Goal: Information Seeking & Learning: Learn about a topic

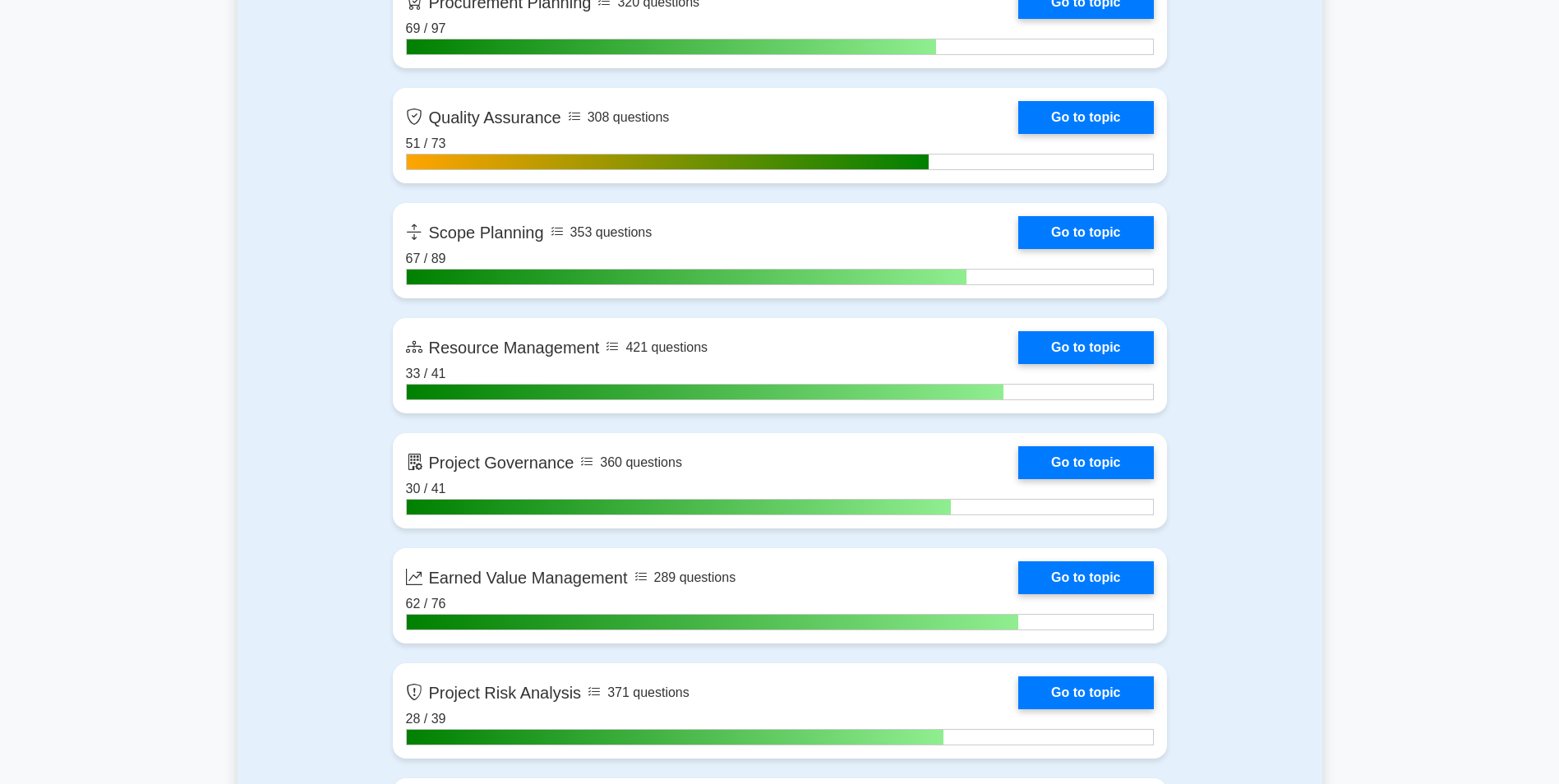
scroll to position [2685, 0]
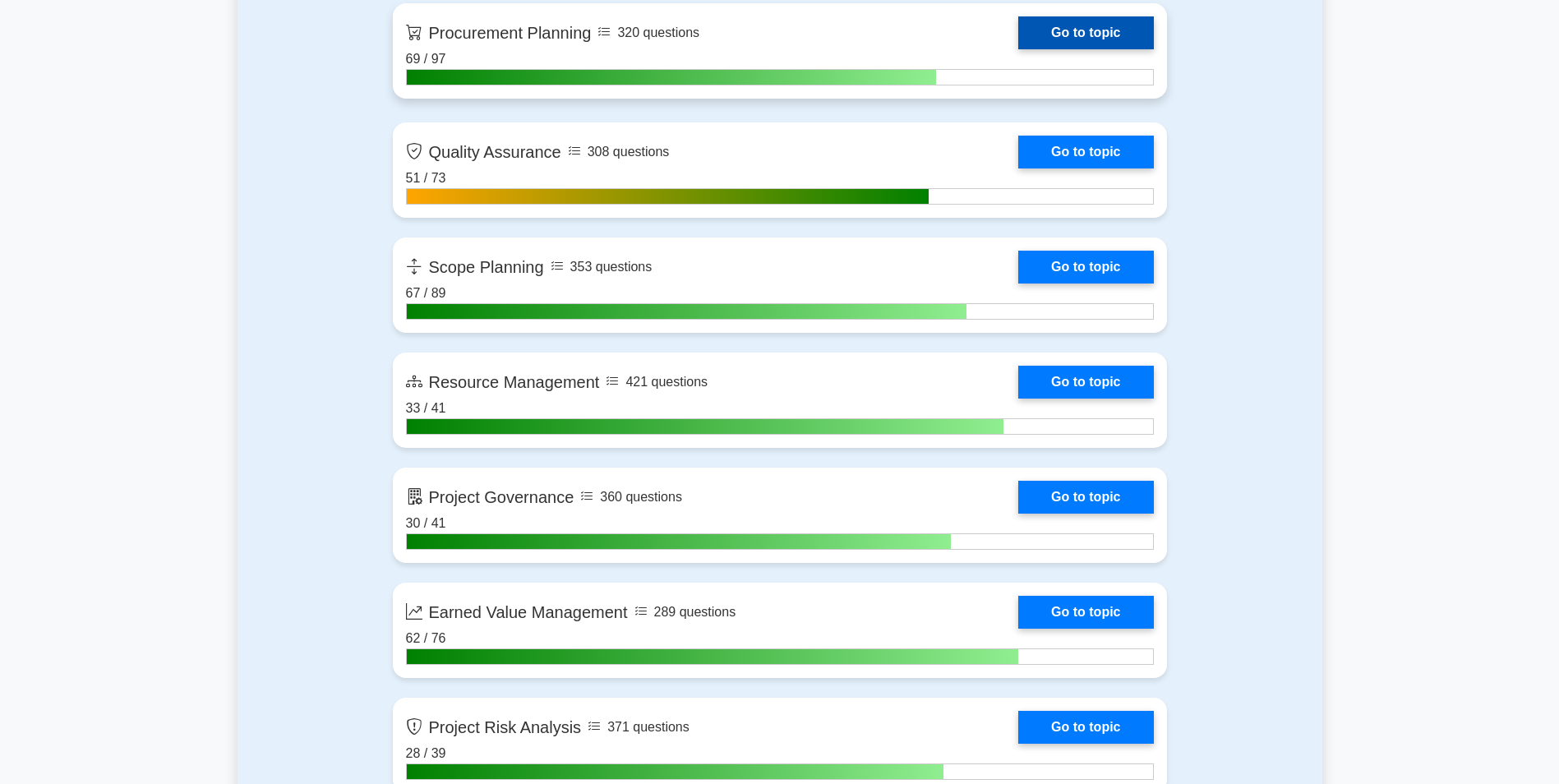
click at [1085, 38] on link "Go to topic" at bounding box center [1085, 32] width 134 height 33
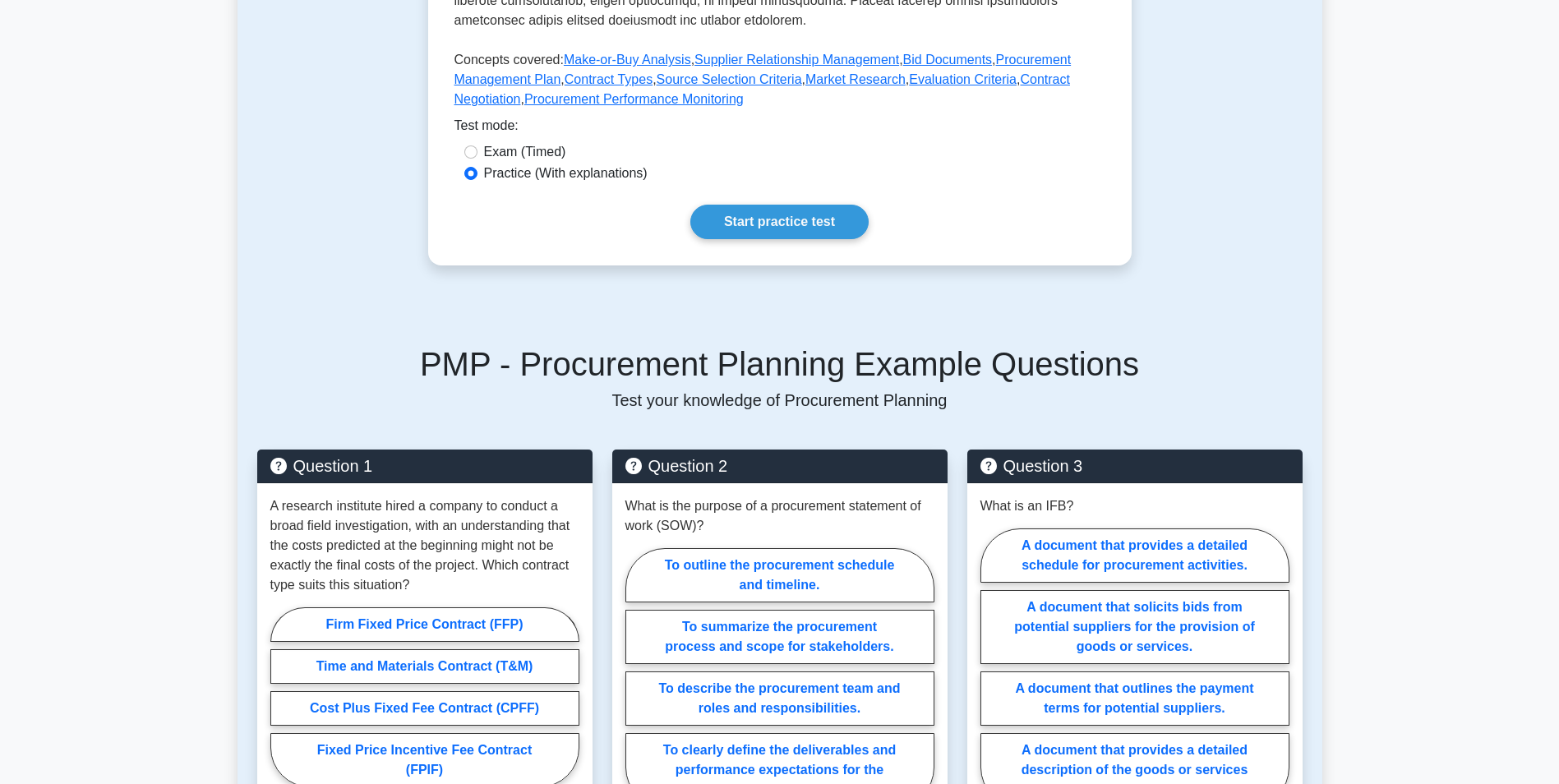
scroll to position [770, 0]
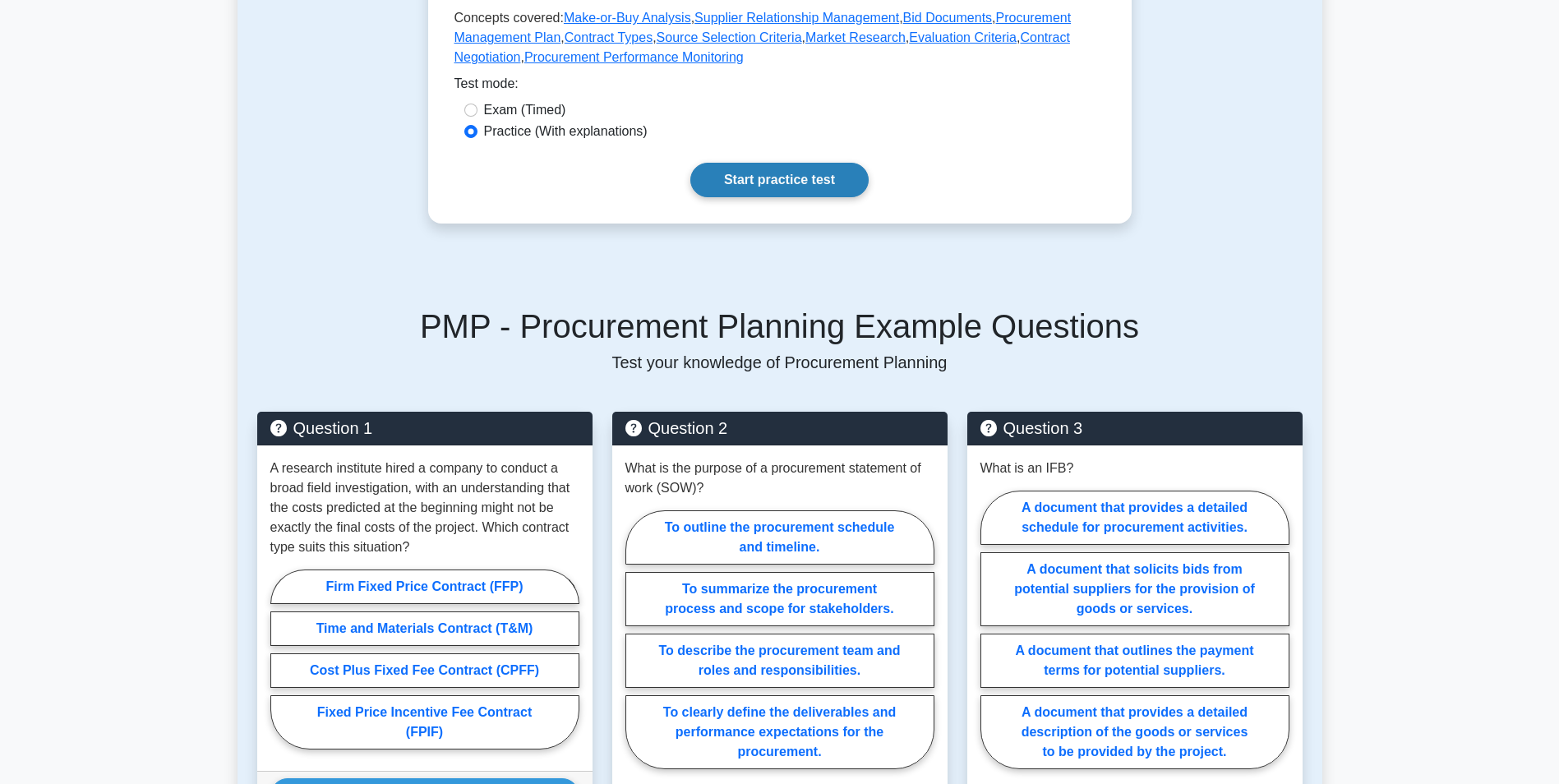
click at [793, 177] on link "Start practice test" at bounding box center [780, 180] width 178 height 34
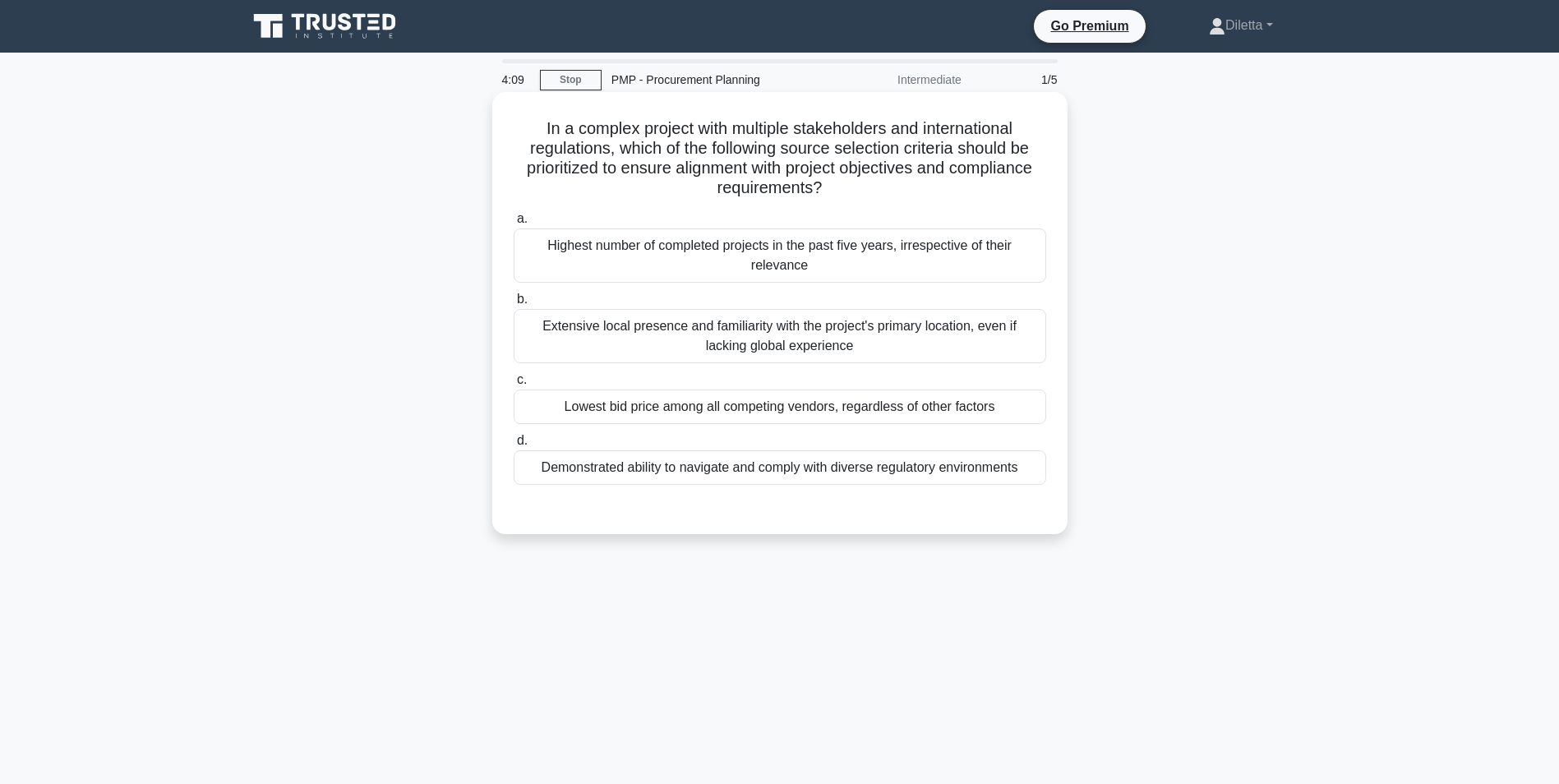
click at [932, 477] on div "Demonstrated ability to navigate and comply with diverse regulatory environments" at bounding box center [780, 468] width 533 height 34
click at [514, 446] on input "d. Demonstrated ability to navigate and comply with diverse regulatory environm…" at bounding box center [514, 440] width 0 height 10
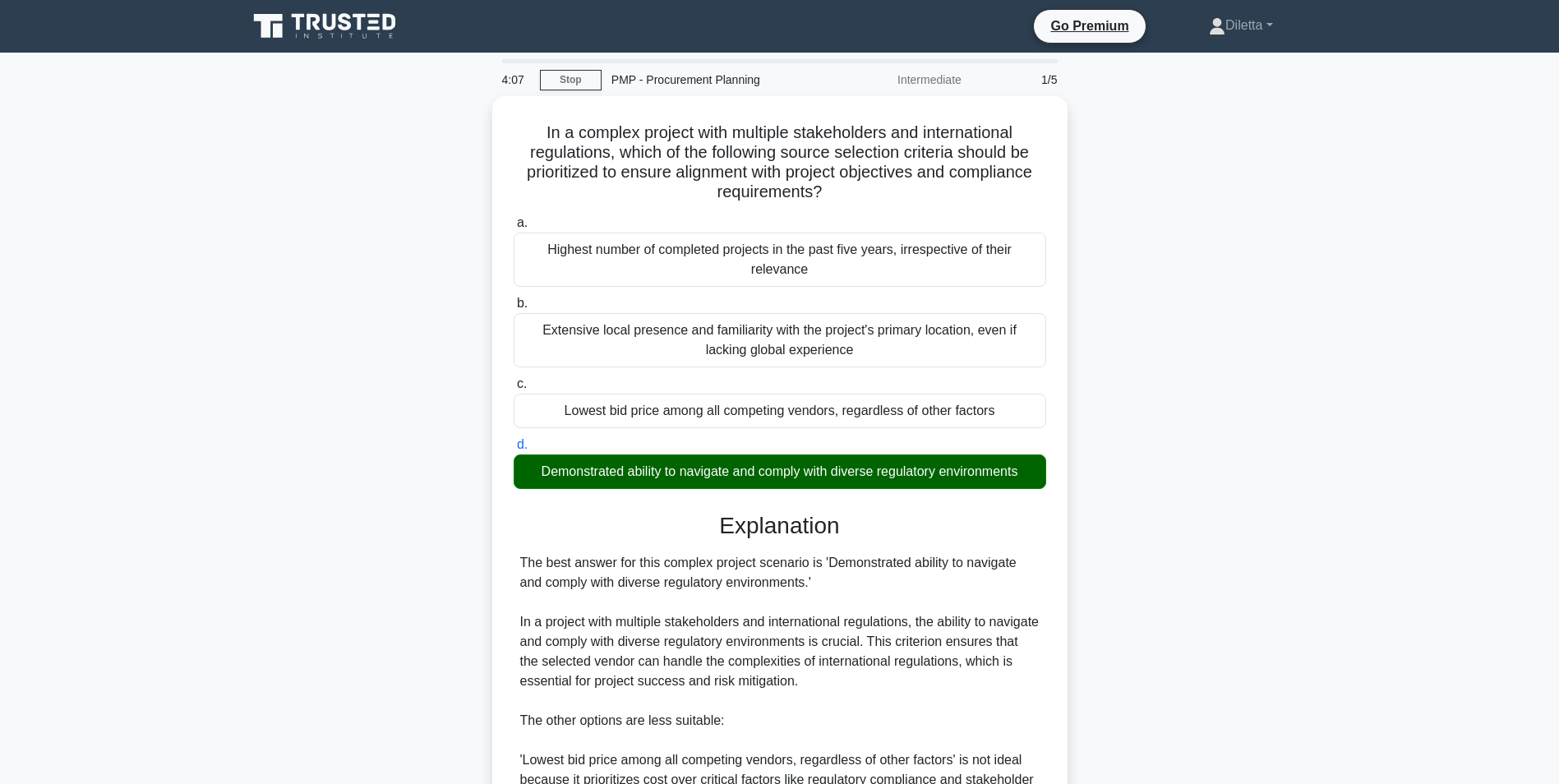
click at [1220, 556] on div "In a complex project with multiple stakeholders and international regulations, …" at bounding box center [780, 669] width 1085 height 1146
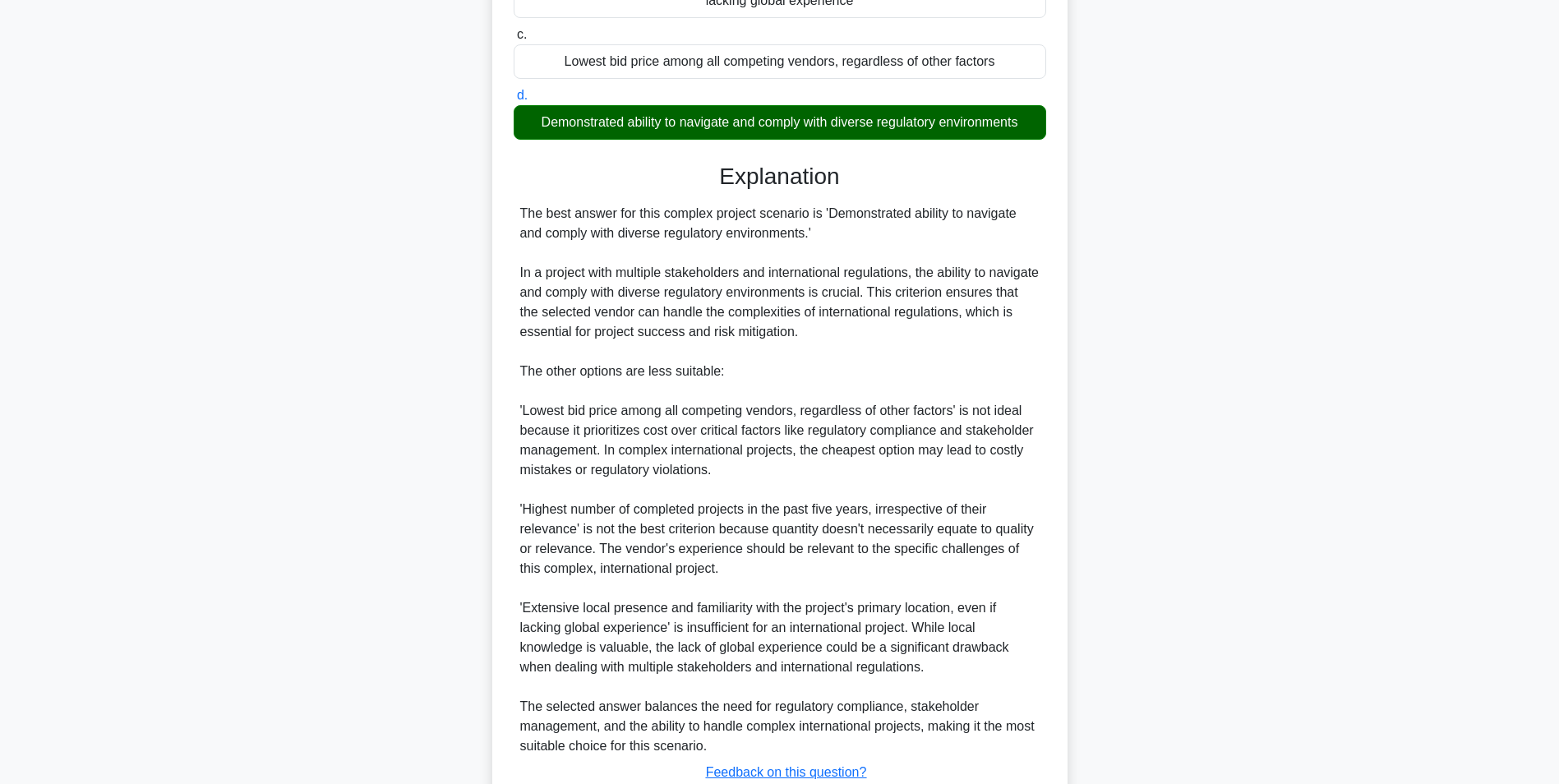
scroll to position [394, 0]
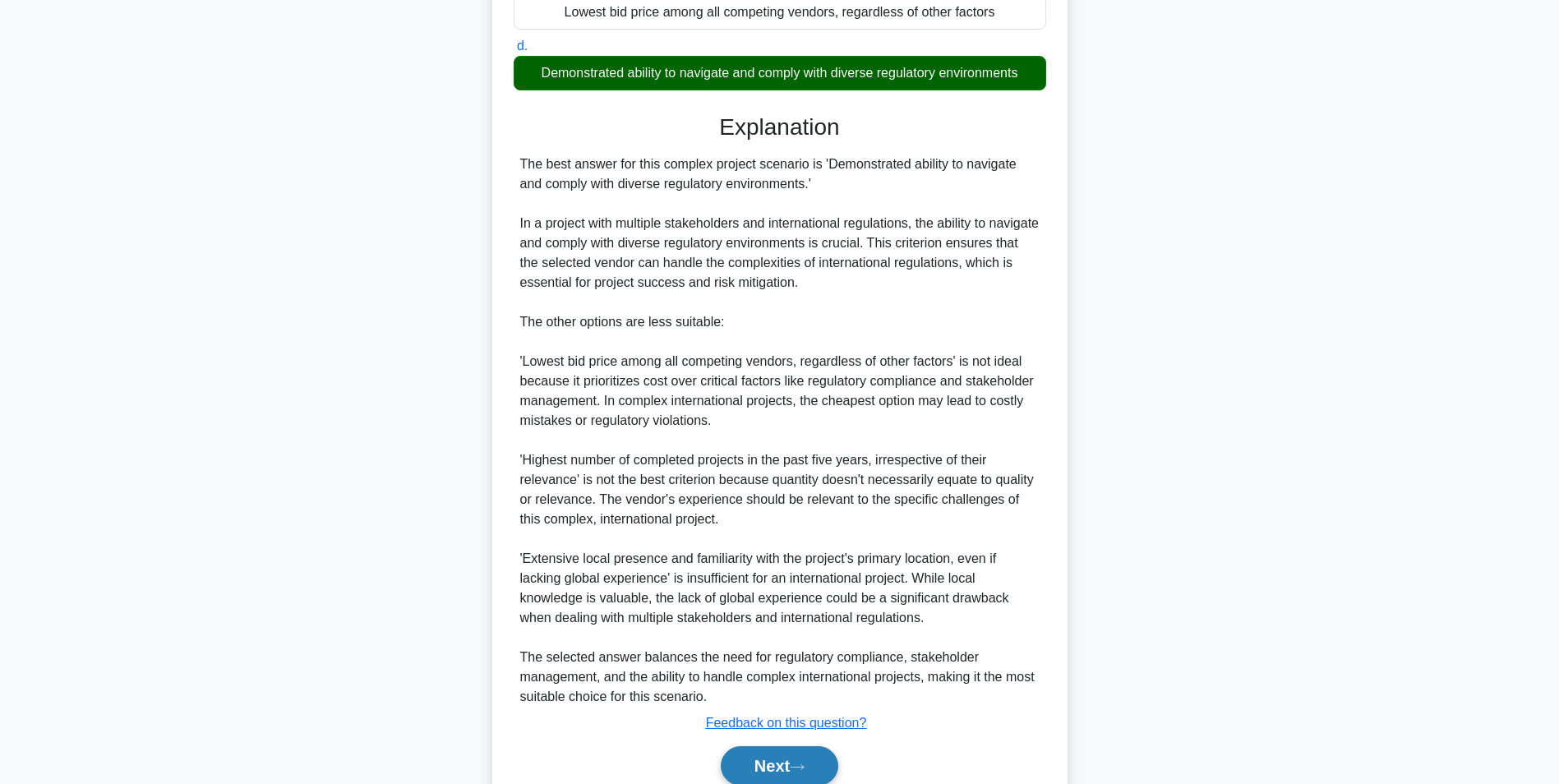
click at [810, 750] on button "Next" at bounding box center [779, 765] width 117 height 39
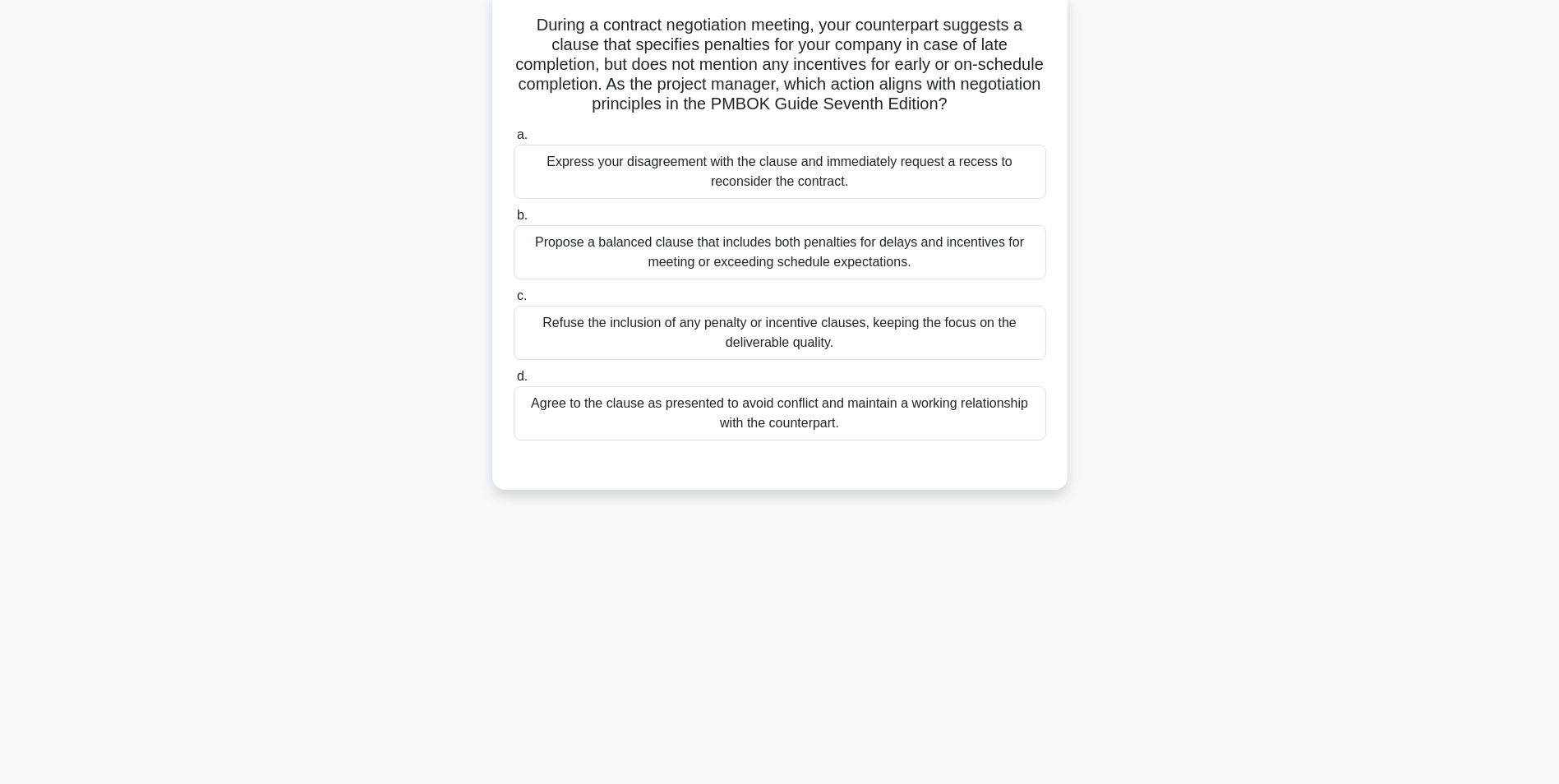
click at [717, 256] on div "Propose a balanced clause that includes both penalties for delays and incentive…" at bounding box center [780, 251] width 533 height 54
click at [514, 221] on input "b. Propose a balanced clause that includes both penalties for delays and incent…" at bounding box center [514, 215] width 0 height 10
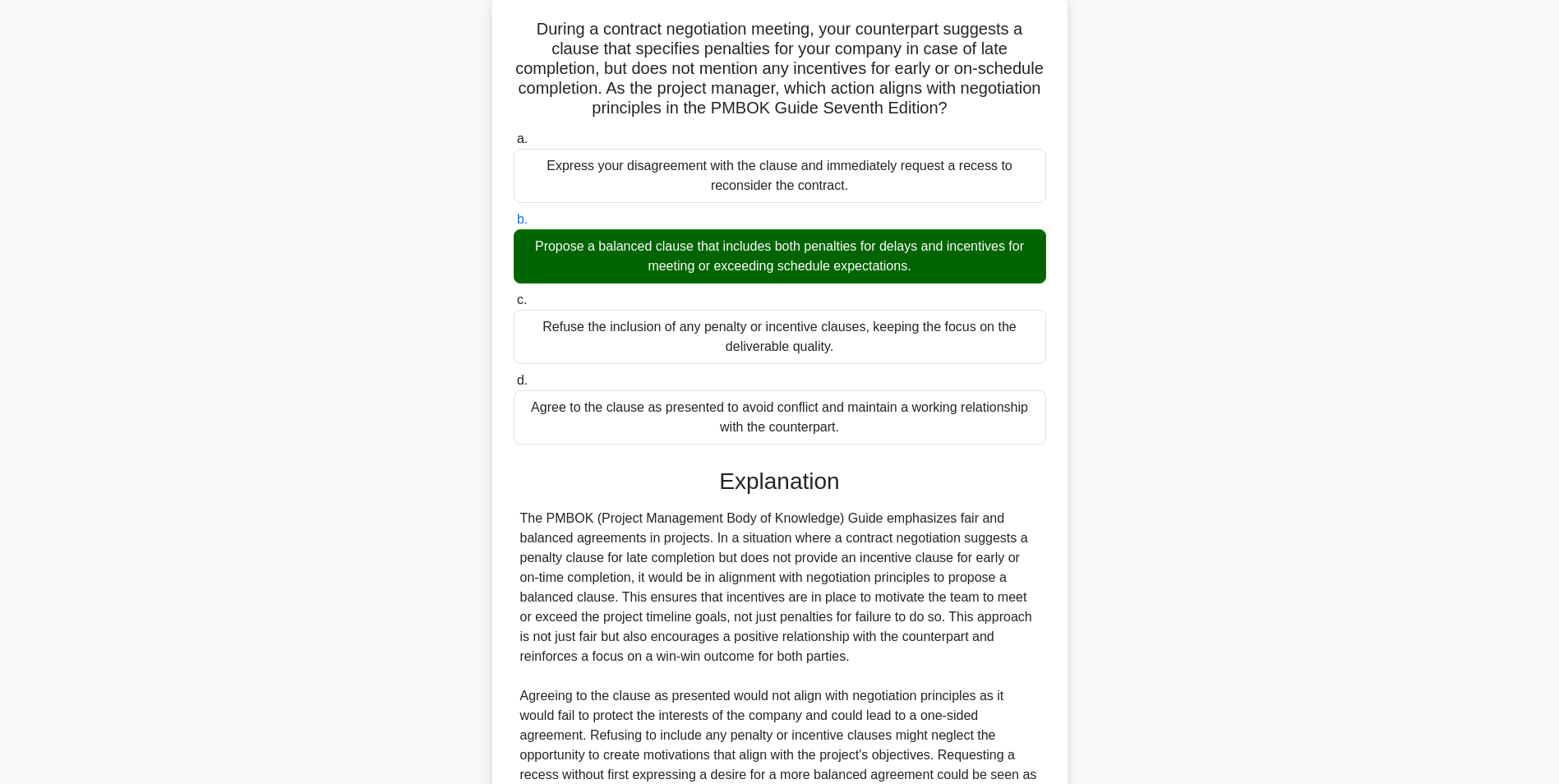
click at [1426, 355] on main "3:46 Stop PMP - Procurement Planning Intermediate 2/5 During a contract negotia…" at bounding box center [780, 459] width 1559 height 1019
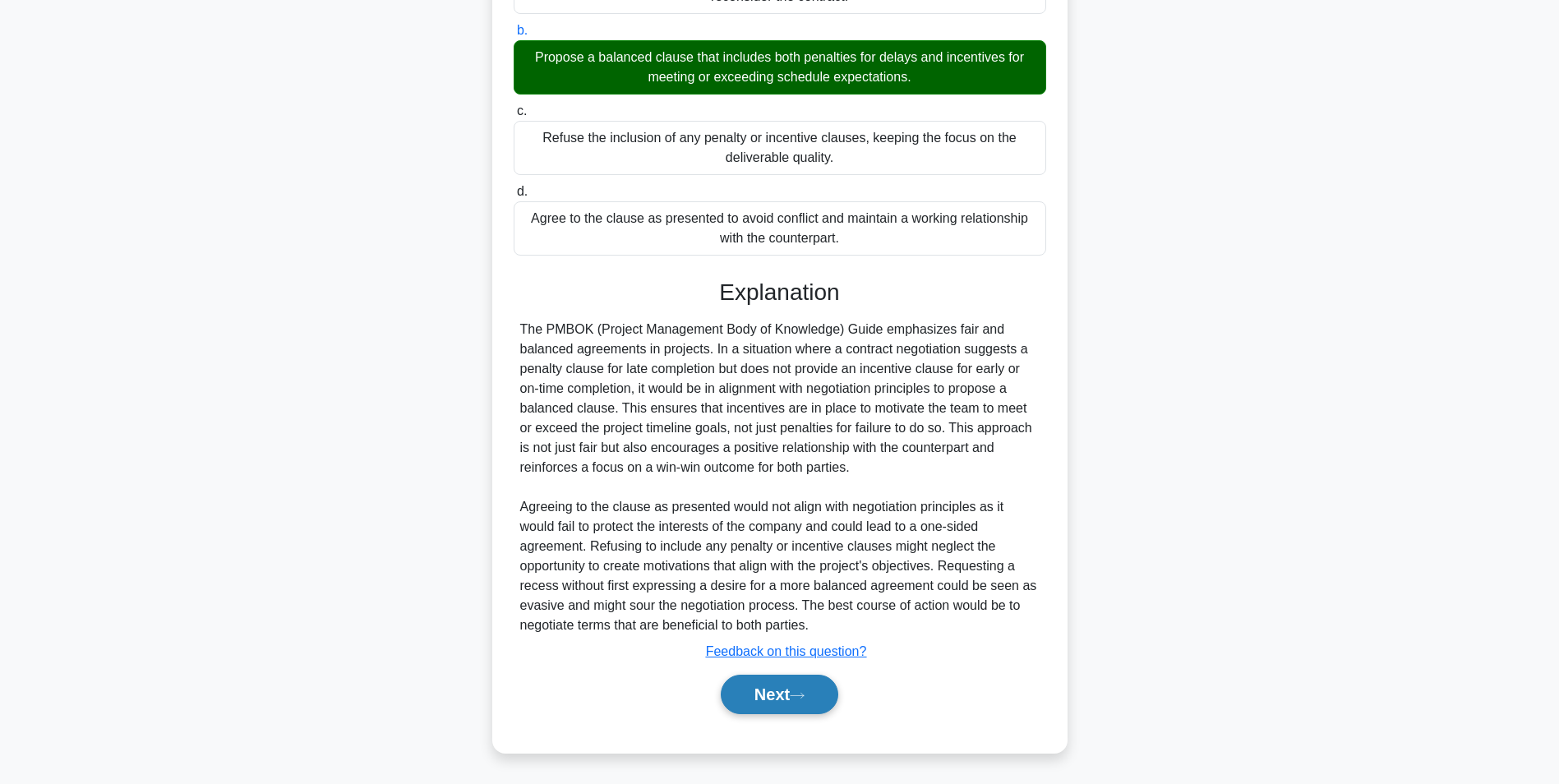
click at [808, 684] on button "Next" at bounding box center [779, 694] width 117 height 39
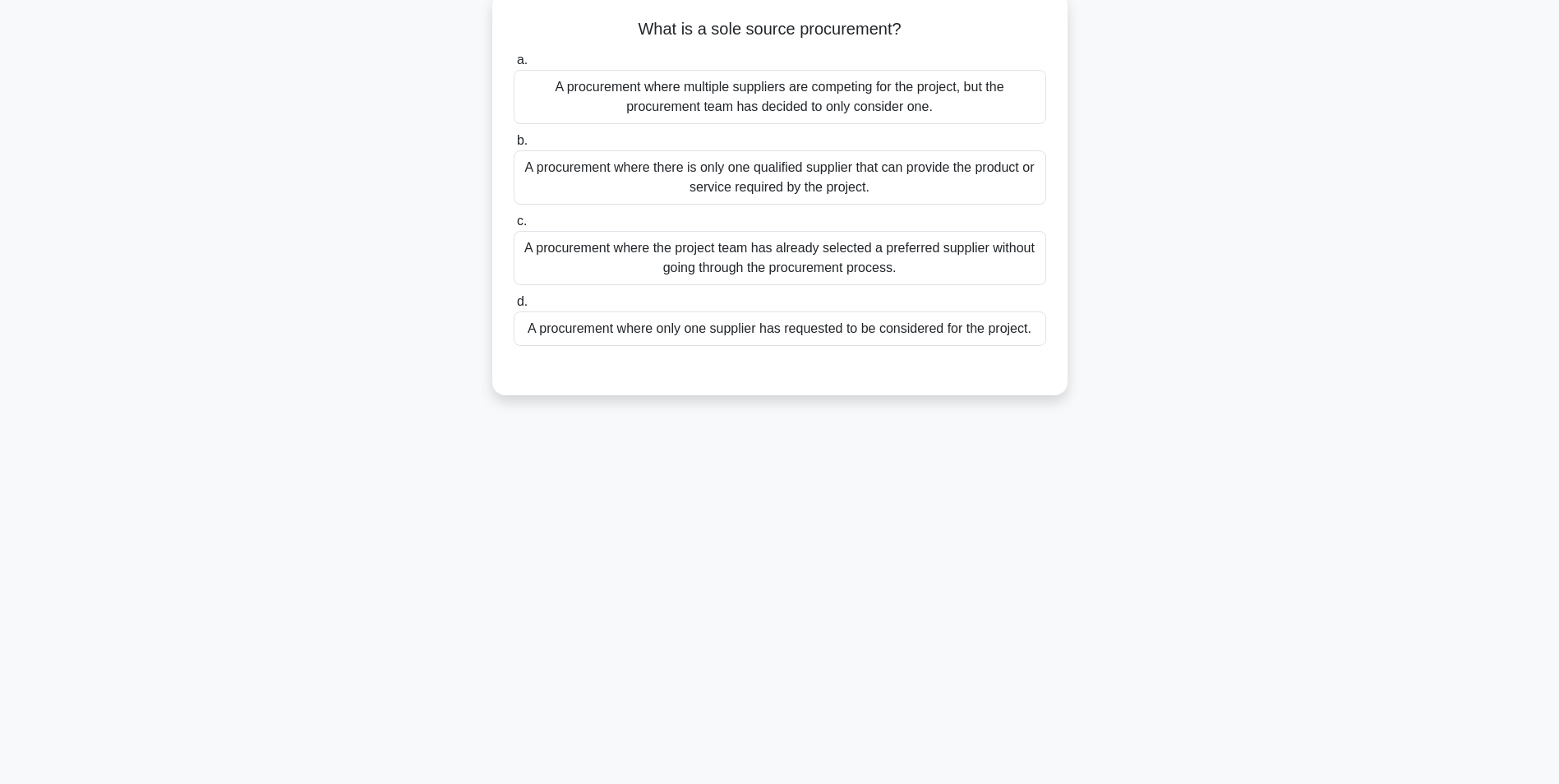
scroll to position [104, 0]
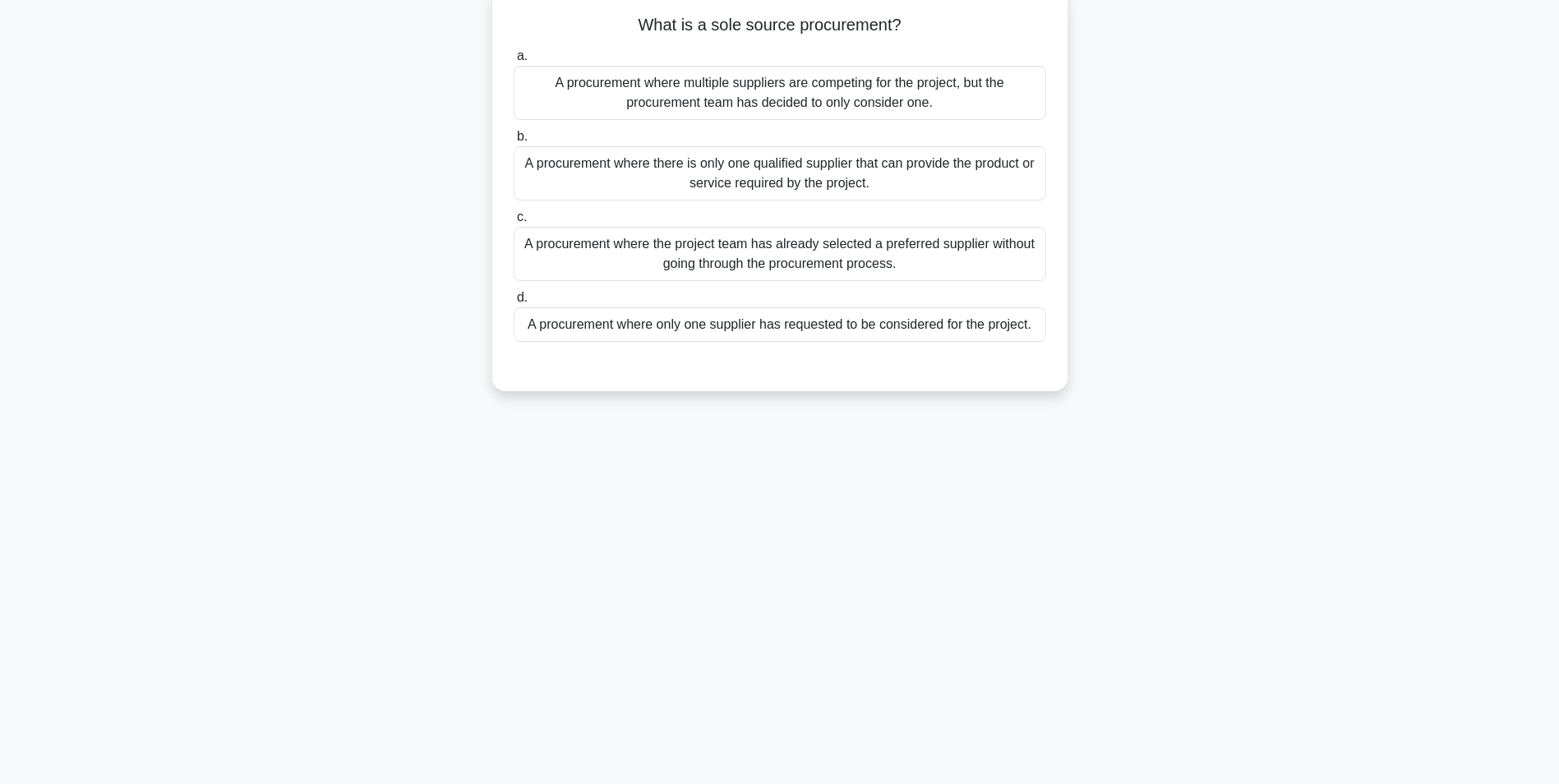
click at [817, 177] on div "A procurement where there is only one qualified supplier that can provide the p…" at bounding box center [780, 173] width 533 height 54
click at [514, 142] on input "b. A procurement where there is only one qualified supplier that can provide th…" at bounding box center [514, 136] width 0 height 10
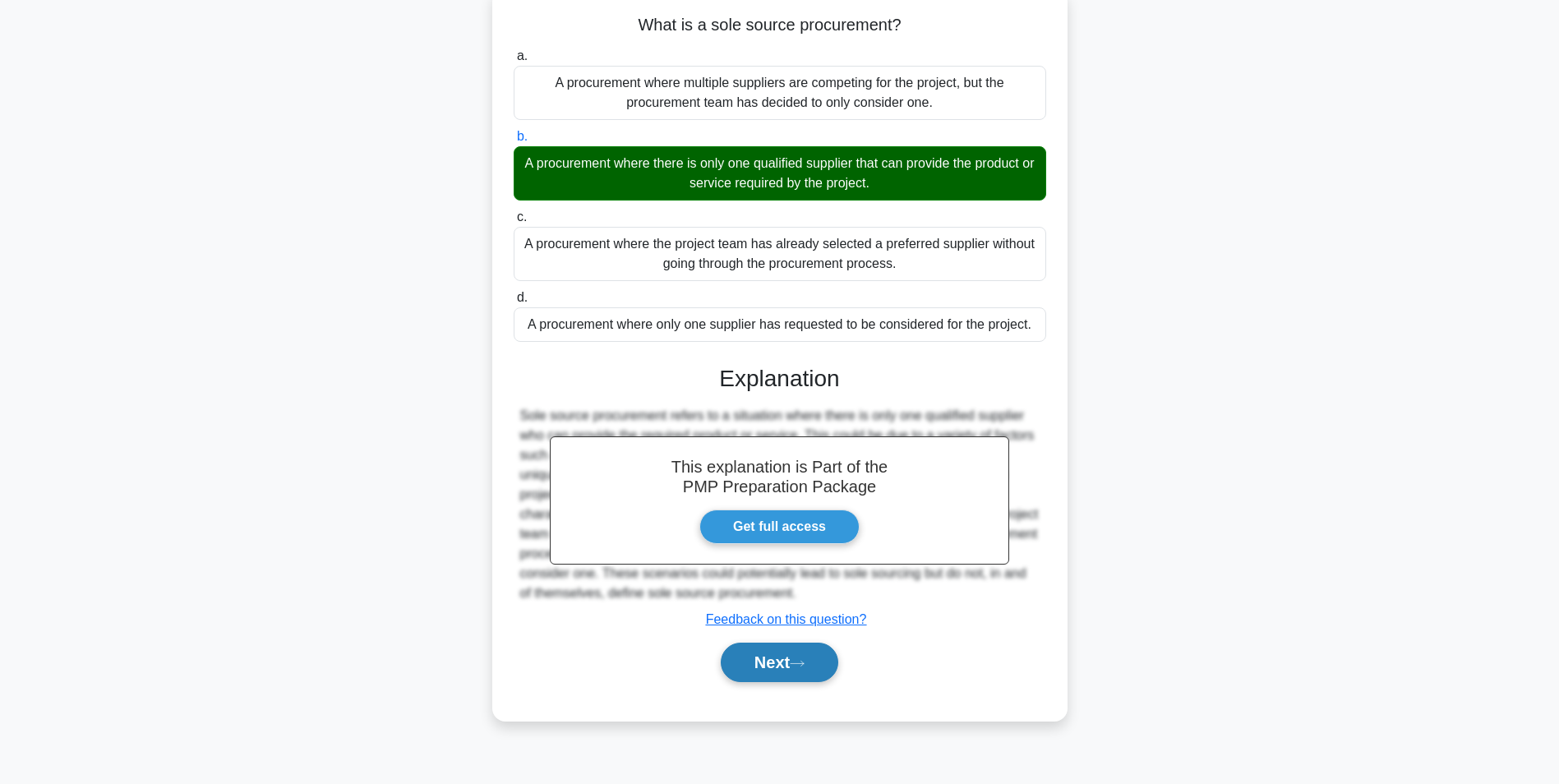
click at [767, 657] on button "Next" at bounding box center [779, 662] width 117 height 39
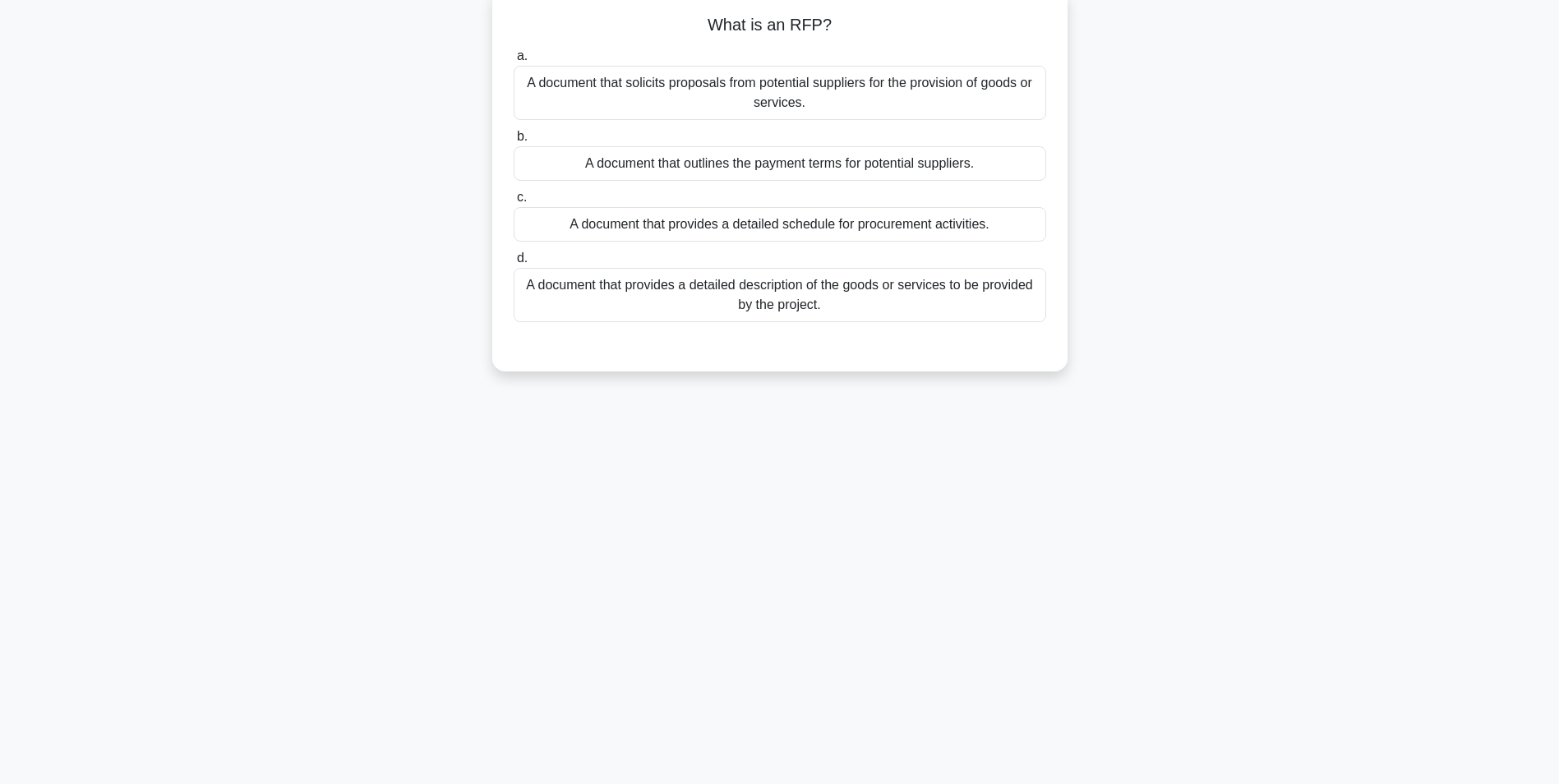
click at [733, 308] on div "A document that provides a detailed description of the goods or services to be …" at bounding box center [780, 294] width 533 height 54
click at [514, 264] on input "d. A document that provides a detailed description of the goods or services to …" at bounding box center [514, 258] width 0 height 10
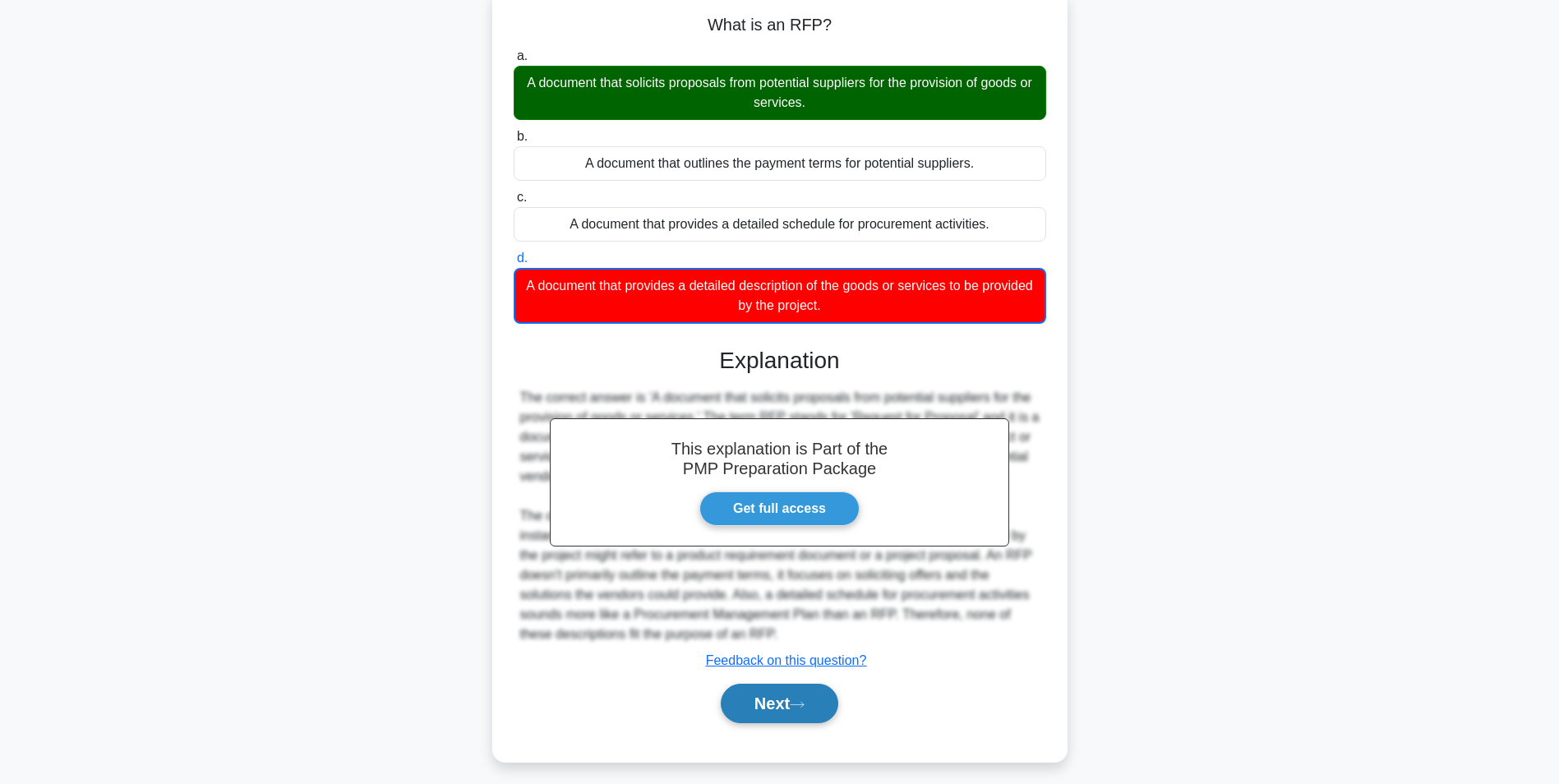
click at [786, 702] on button "Next" at bounding box center [779, 703] width 117 height 39
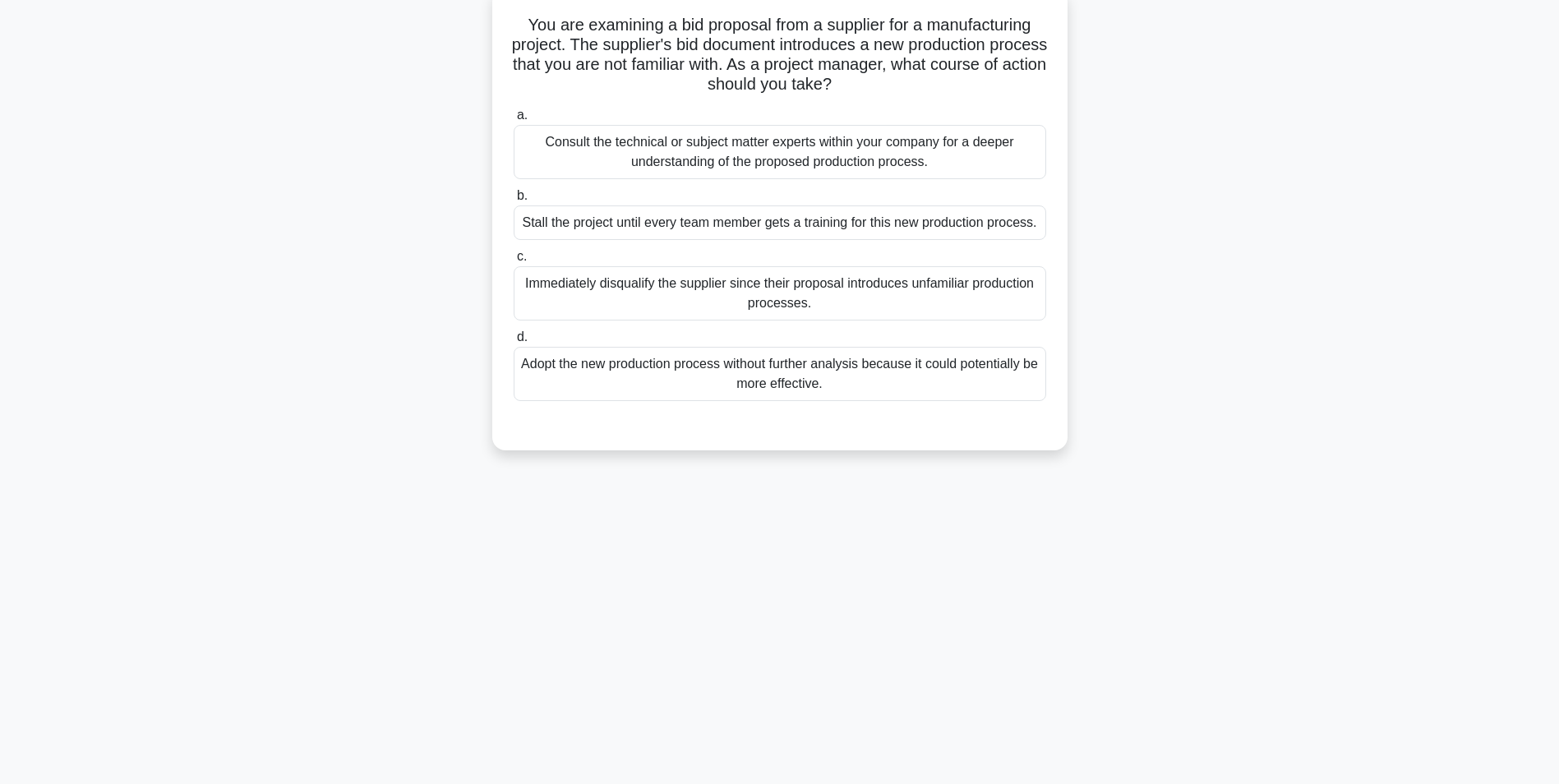
click at [848, 159] on div "Consult the technical or subject matter experts within your company for a deepe…" at bounding box center [780, 151] width 533 height 54
click at [514, 121] on input "a. Consult the technical or subject matter experts within your company for a de…" at bounding box center [514, 115] width 0 height 10
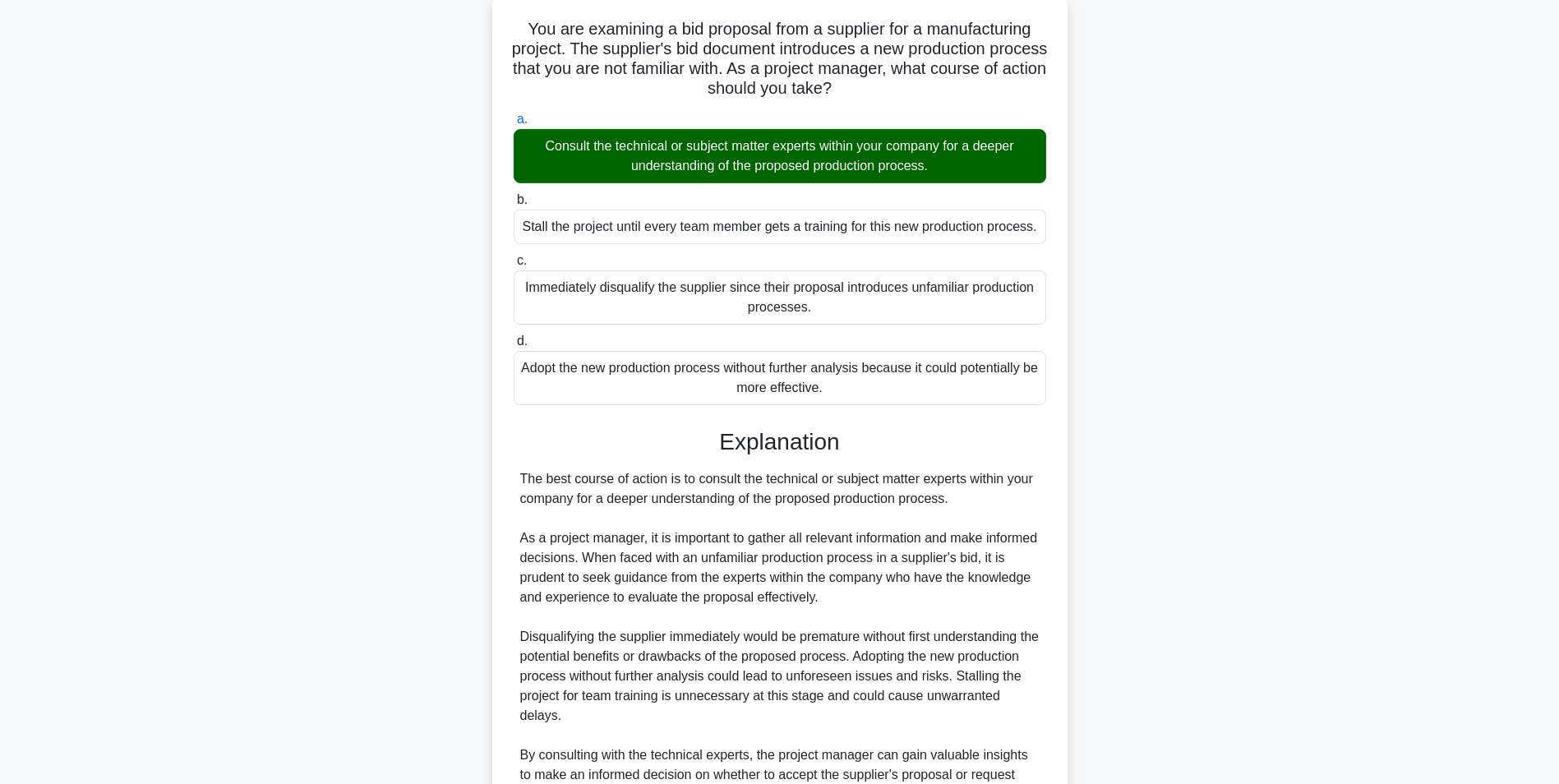
click at [1140, 484] on div "You are examining a bid proposal from a supplier for a manufacturing project. T…" at bounding box center [780, 467] width 1085 height 949
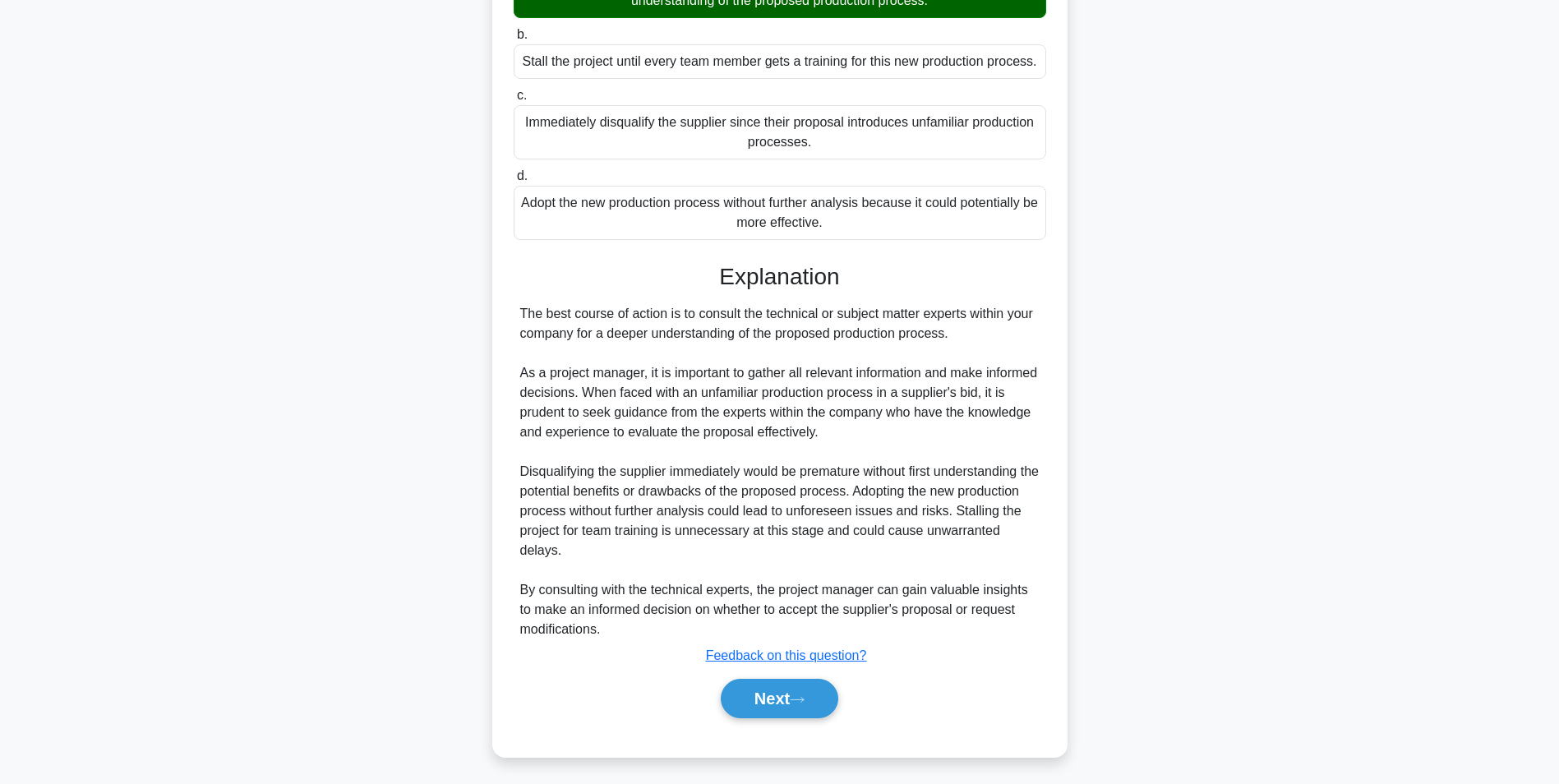
scroll to position [270, 0]
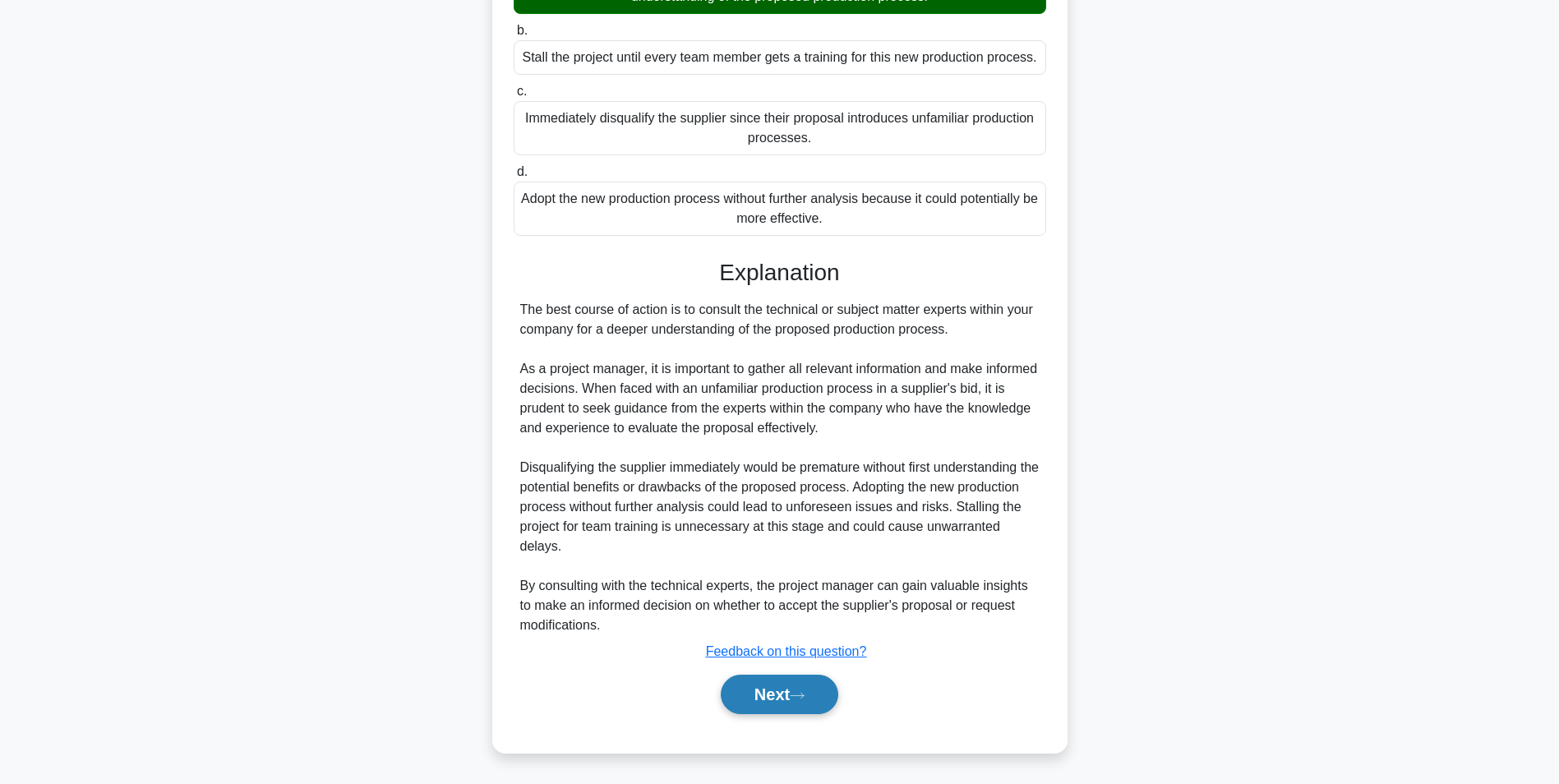
click at [774, 698] on button "Next" at bounding box center [779, 694] width 117 height 39
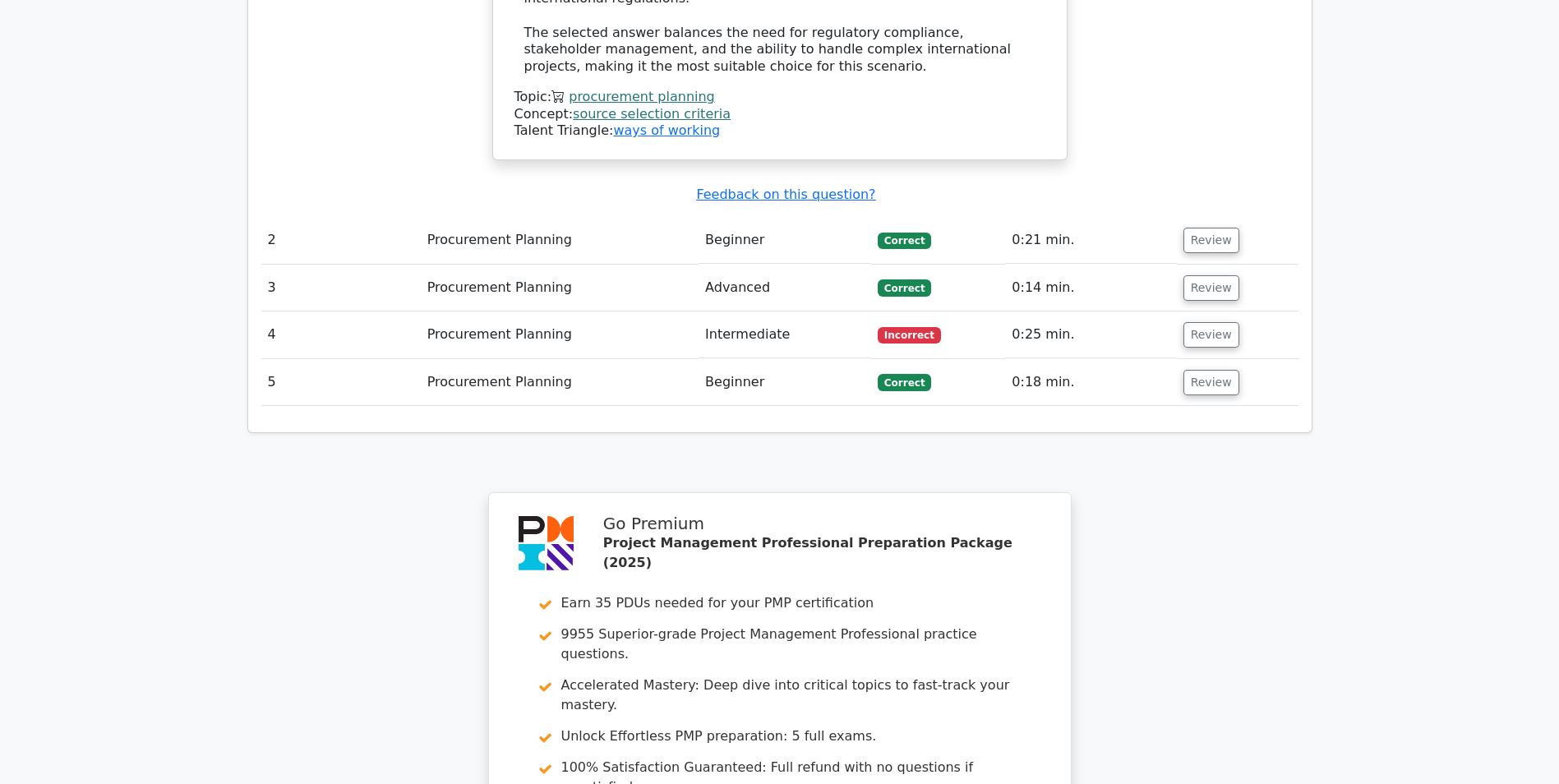
scroll to position [2534, 0]
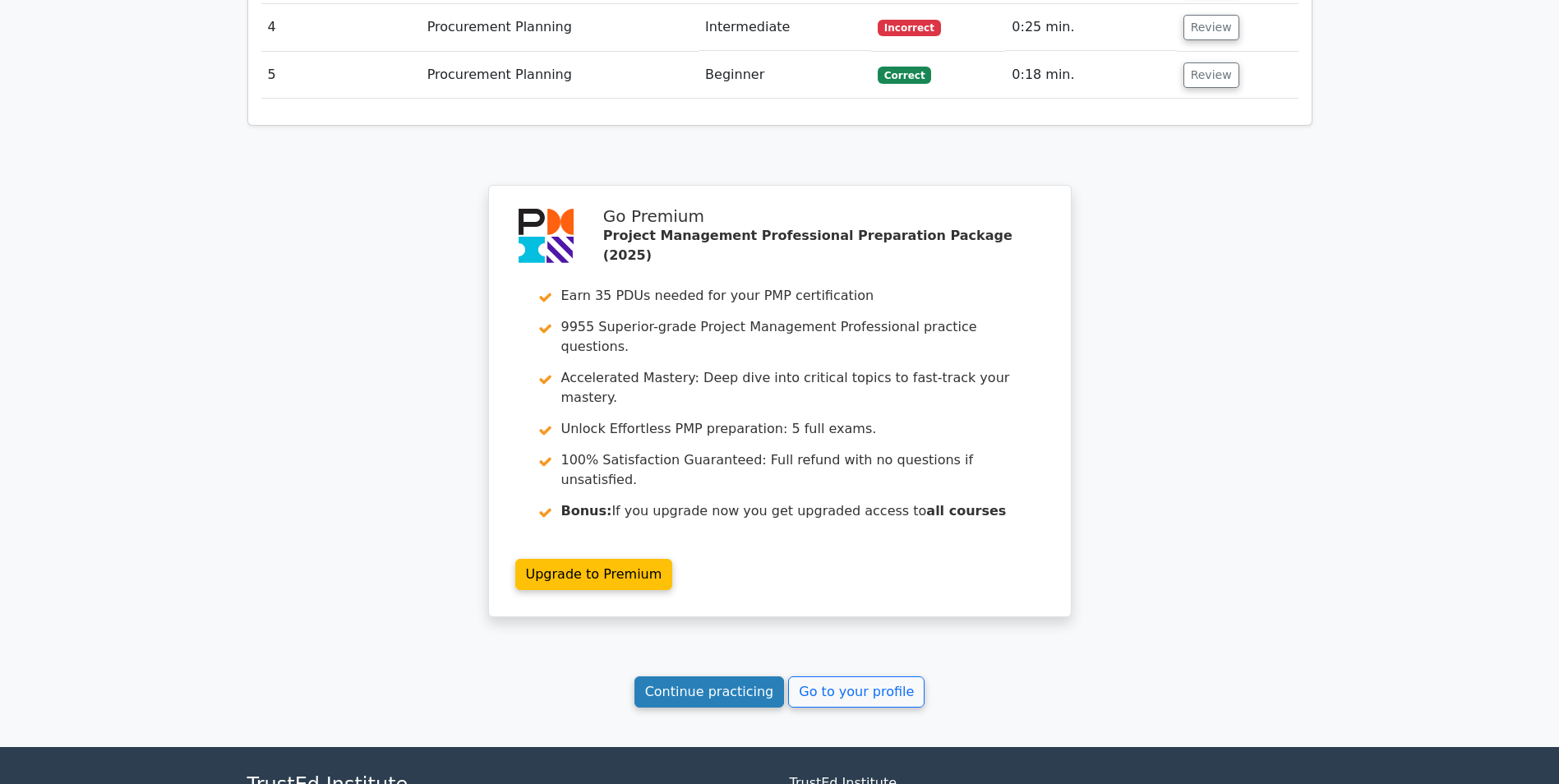
click at [739, 676] on link "Continue practicing" at bounding box center [710, 692] width 151 height 31
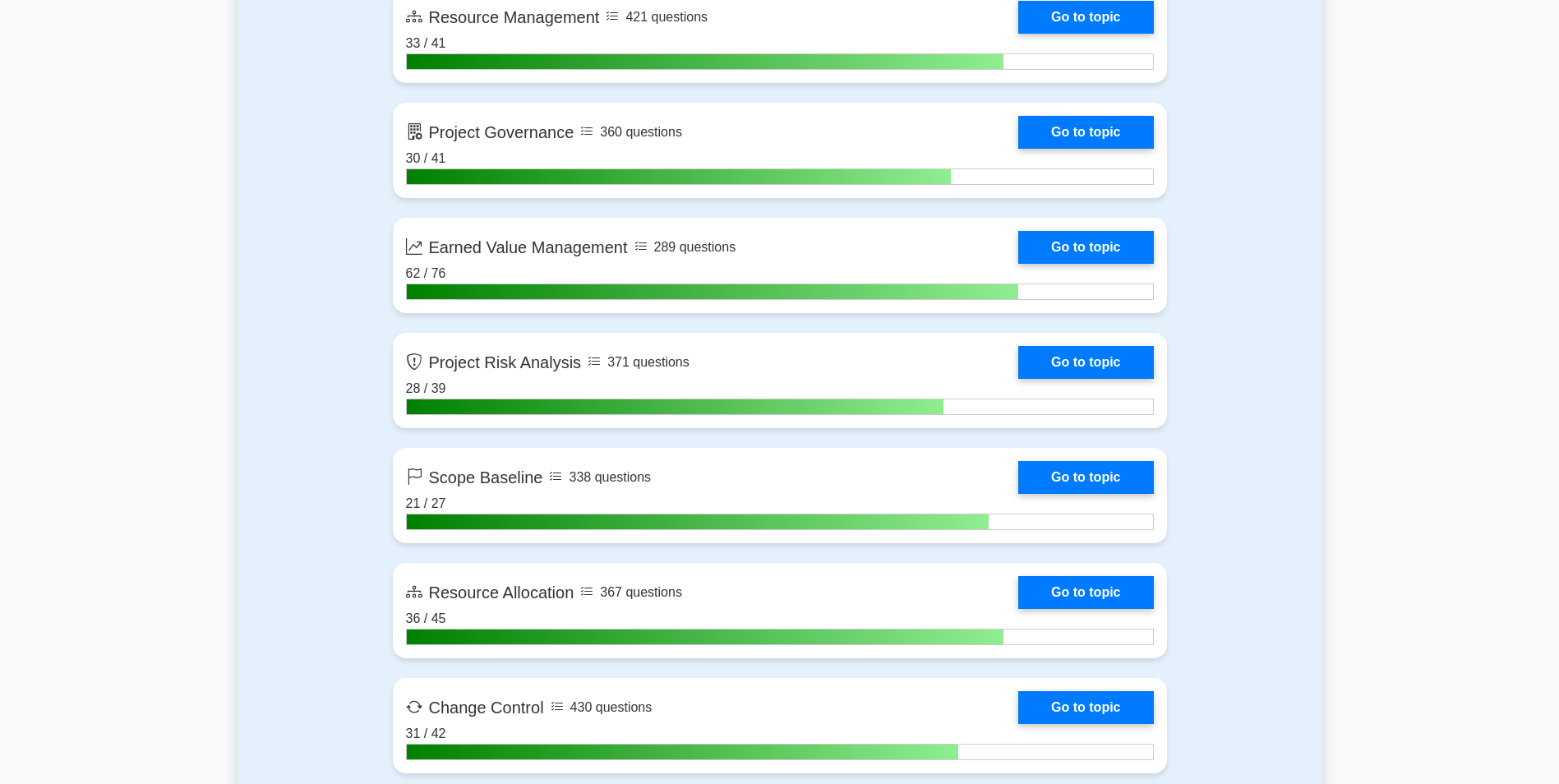
scroll to position [3172, 0]
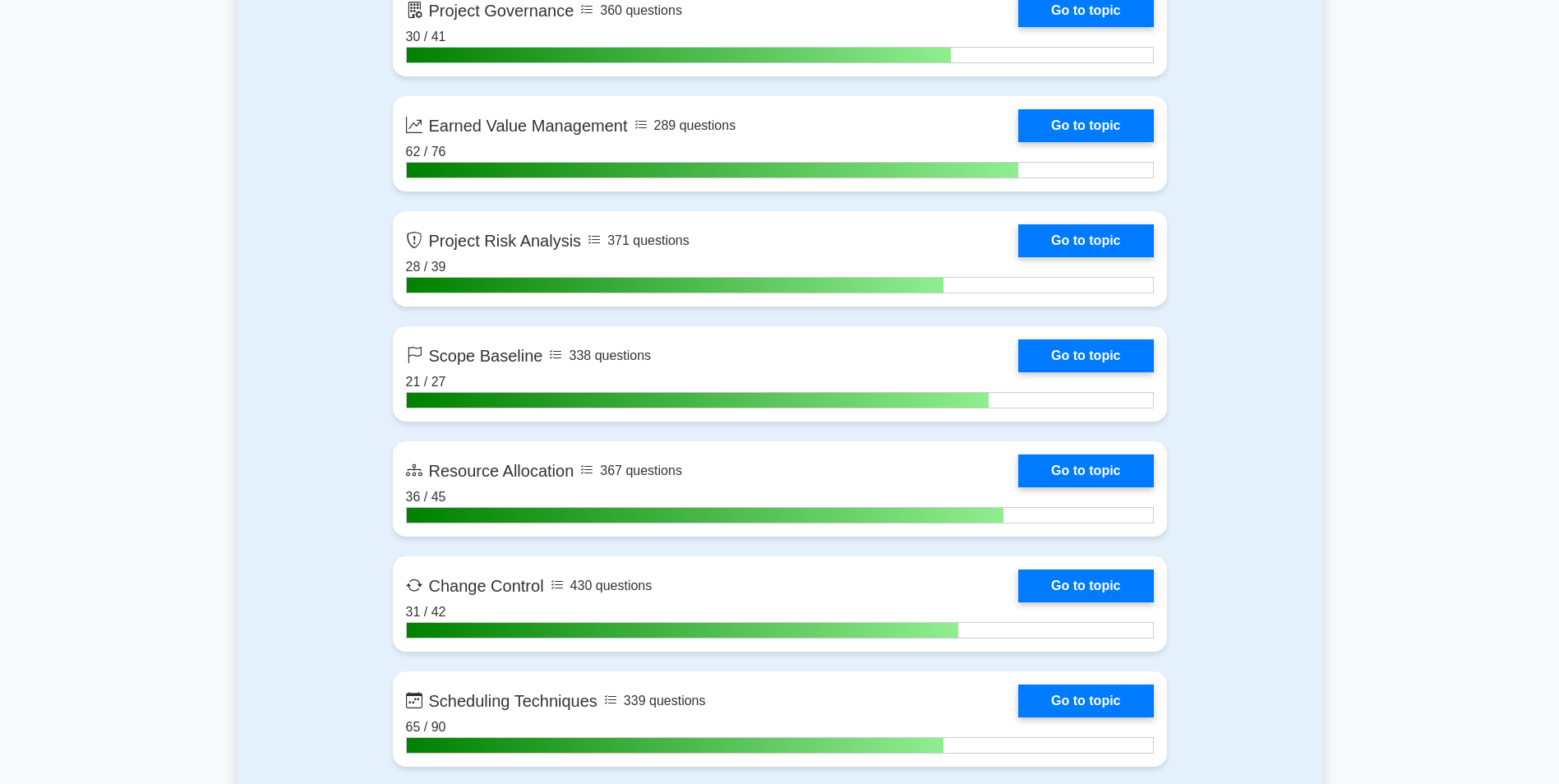
click at [1227, 676] on div "Contents of the Project Management Professional package 9955 PMP questions grou…" at bounding box center [780, 281] width 1085 height 4717
